Goal: Find specific page/section: Find specific page/section

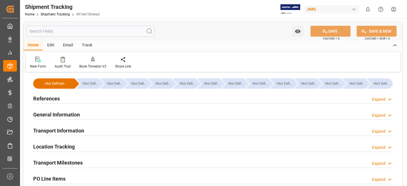
scroll to position [248, 0]
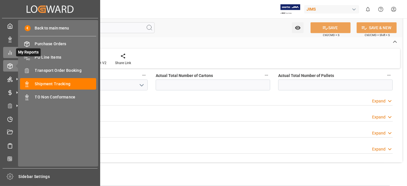
click at [11, 53] on icon at bounding box center [10, 53] width 6 height 6
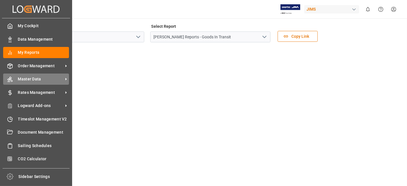
click at [58, 78] on span "Master Data" at bounding box center [40, 79] width 45 height 6
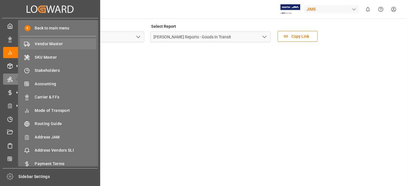
click at [61, 45] on span "Vendor Master" at bounding box center [66, 44] width 62 height 6
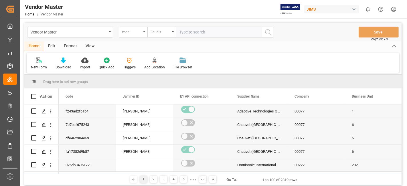
click at [141, 33] on div "code" at bounding box center [133, 32] width 29 height 11
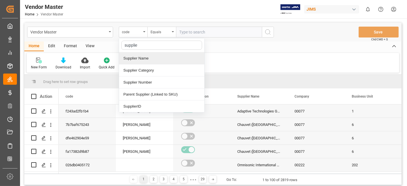
type input "supplier"
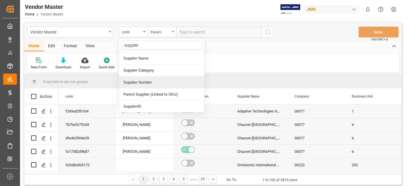
click at [143, 82] on div "Supplier Number" at bounding box center [161, 82] width 85 height 12
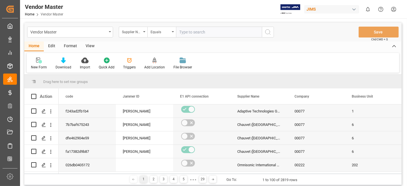
click at [184, 34] on input "text" at bounding box center [219, 32] width 86 height 11
paste input "311097"
type input "311097"
click at [266, 31] on icon "search button" at bounding box center [267, 32] width 7 height 7
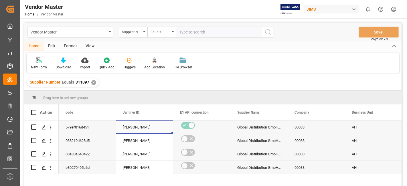
click at [131, 128] on div "[PERSON_NAME]" at bounding box center [144, 127] width 43 height 13
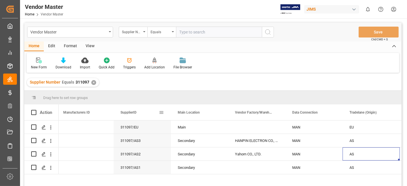
scroll to position [0, 803]
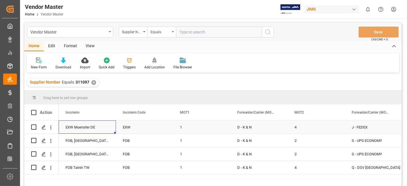
drag, startPoint x: 207, startPoint y: 129, endPoint x: 199, endPoint y: 131, distance: 7.6
click at [207, 130] on div "1" at bounding box center [201, 126] width 57 height 13
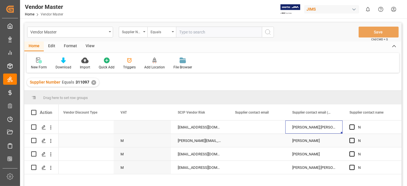
scroll to position [0, 2291]
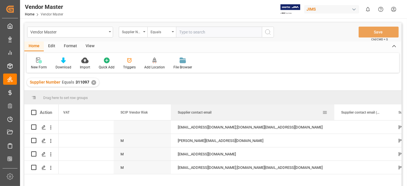
drag, startPoint x: 227, startPoint y: 110, endPoint x: 333, endPoint y: 116, distance: 106.3
click at [333, 116] on div at bounding box center [334, 112] width 2 height 16
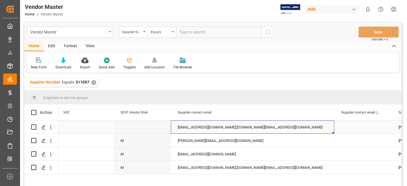
click at [270, 128] on div "[EMAIL_ADDRESS][DOMAIN_NAME];[DOMAIN_NAME][EMAIL_ADDRESS][DOMAIN_NAME]" at bounding box center [252, 126] width 163 height 13
